Goal: Information Seeking & Learning: Learn about a topic

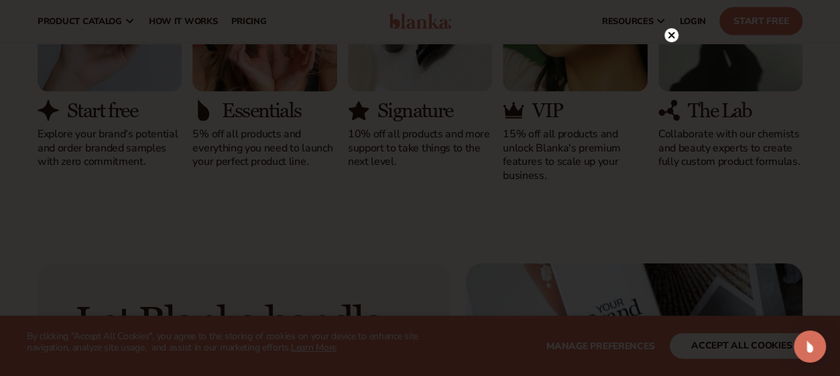
scroll to position [1140, 0]
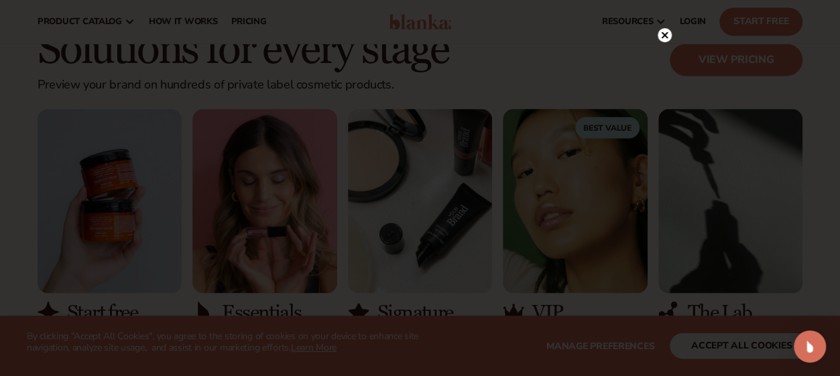
click at [665, 33] on circle at bounding box center [665, 35] width 14 height 14
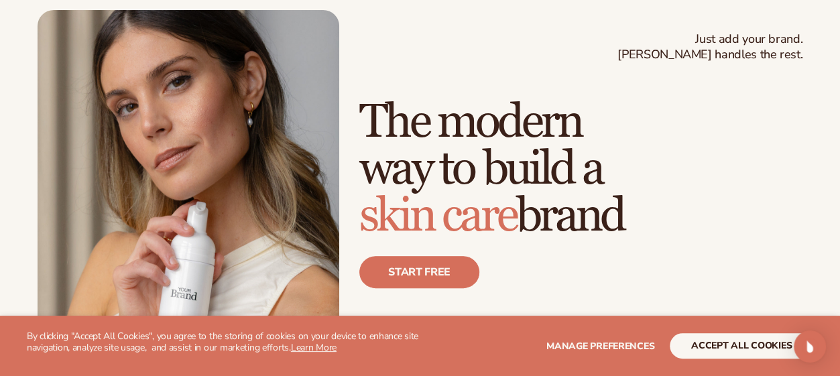
scroll to position [0, 0]
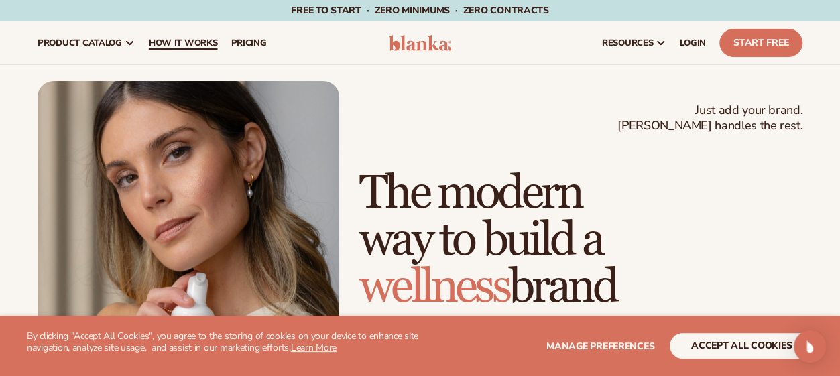
click at [198, 38] on span "How It Works" at bounding box center [183, 43] width 69 height 11
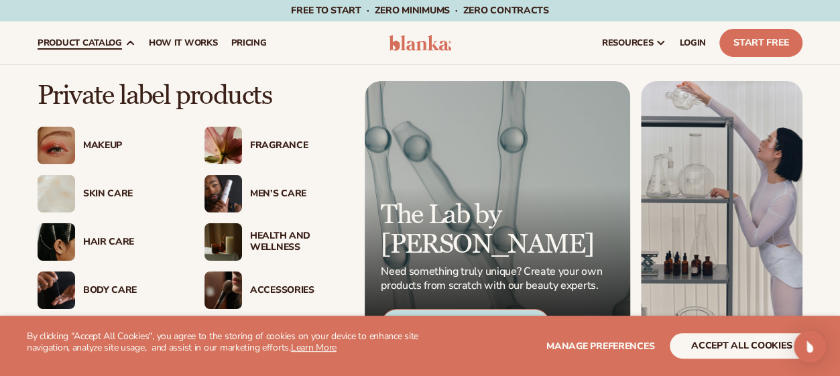
click at [102, 192] on div "Skin Care" at bounding box center [130, 193] width 95 height 11
